Goal: Navigation & Orientation: Find specific page/section

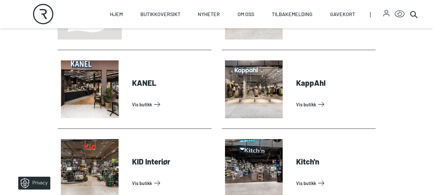
scroll to position [833, 0]
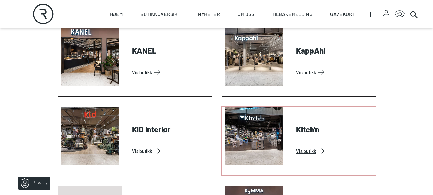
click at [296, 150] on link "Vis butikk" at bounding box center [334, 150] width 77 height 10
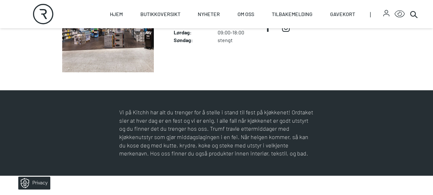
scroll to position [160, 0]
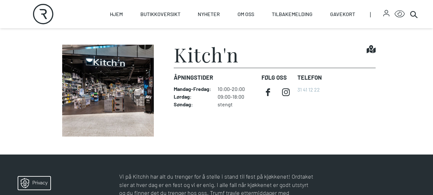
click at [112, 99] on img at bounding box center [108, 91] width 101 height 92
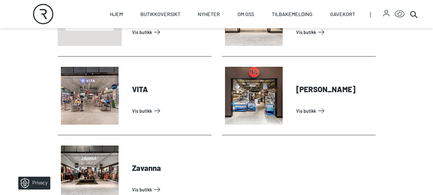
scroll to position [2083, 0]
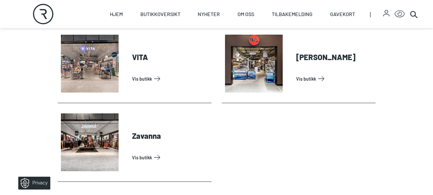
drag, startPoint x: 15, startPoint y: 101, endPoint x: 290, endPoint y: 145, distance: 279.2
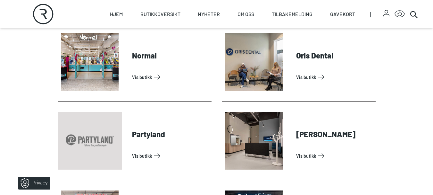
scroll to position [1154, 0]
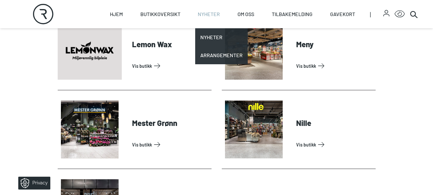
click at [207, 19] on link "Nyheter" at bounding box center [209, 14] width 22 height 28
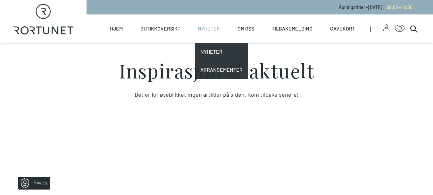
click at [215, 33] on link "Nyheter" at bounding box center [209, 28] width 22 height 28
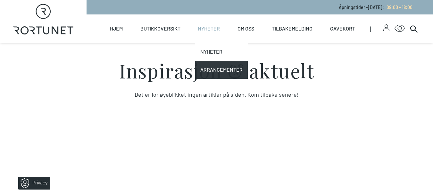
click at [216, 45] on link "Nyheter" at bounding box center [221, 52] width 53 height 18
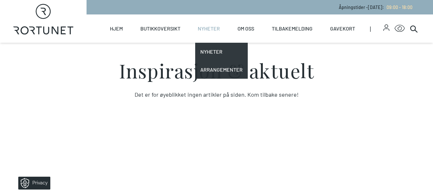
click at [216, 31] on link "Nyheter" at bounding box center [209, 28] width 22 height 28
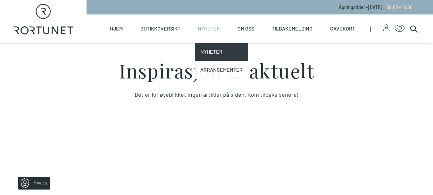
click at [215, 68] on link "Arrangementer" at bounding box center [221, 70] width 53 height 18
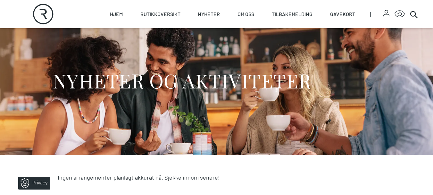
scroll to position [64, 0]
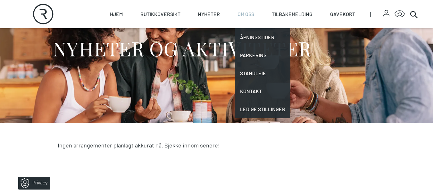
click at [254, 13] on link "Om oss" at bounding box center [245, 14] width 17 height 28
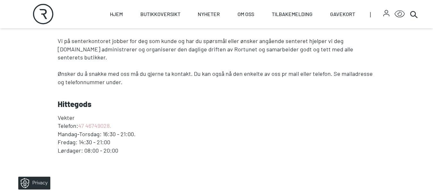
scroll to position [160, 0]
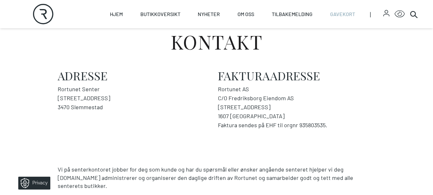
click at [335, 15] on link "Gavekort" at bounding box center [342, 14] width 25 height 28
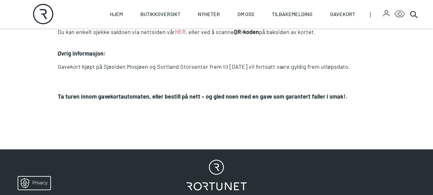
scroll to position [481, 0]
